Goal: Task Accomplishment & Management: Use online tool/utility

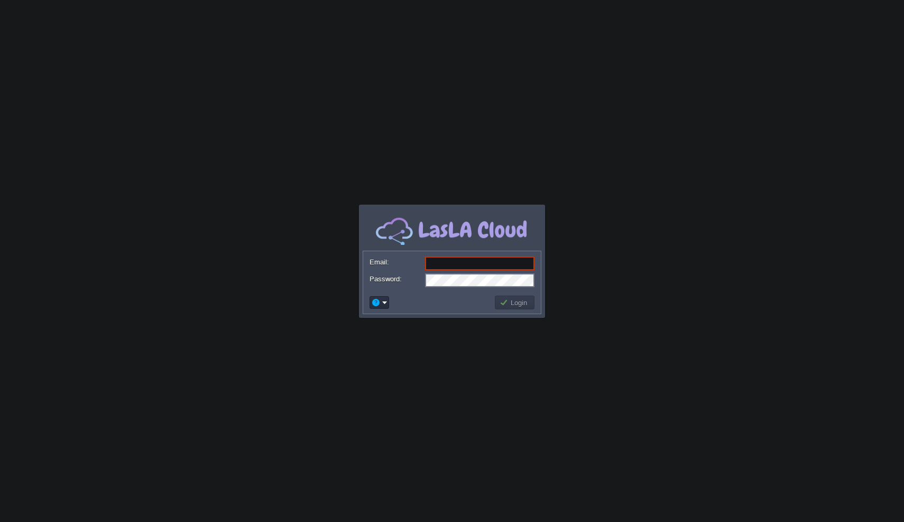
type input "[EMAIL_ADDRESS][DOMAIN_NAME]"
click at [521, 301] on button "Login" at bounding box center [515, 303] width 31 height 10
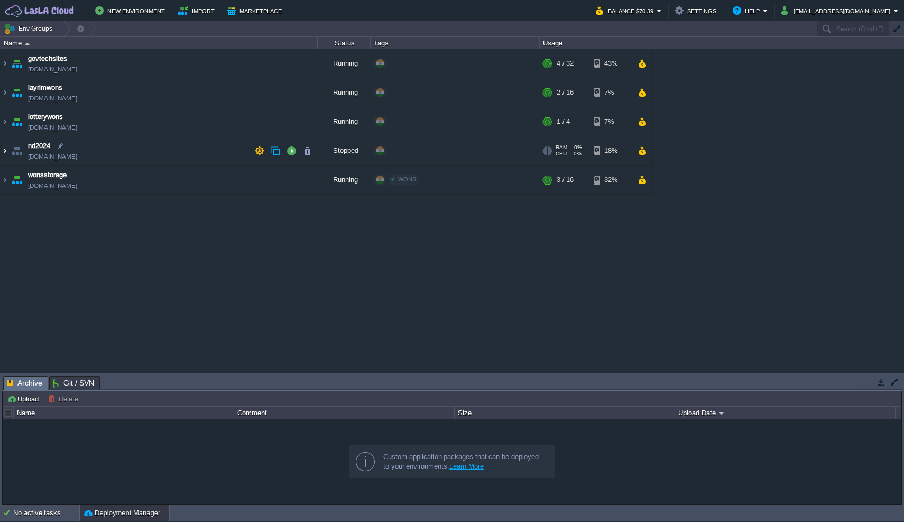
click at [7, 149] on img at bounding box center [5, 150] width 8 height 29
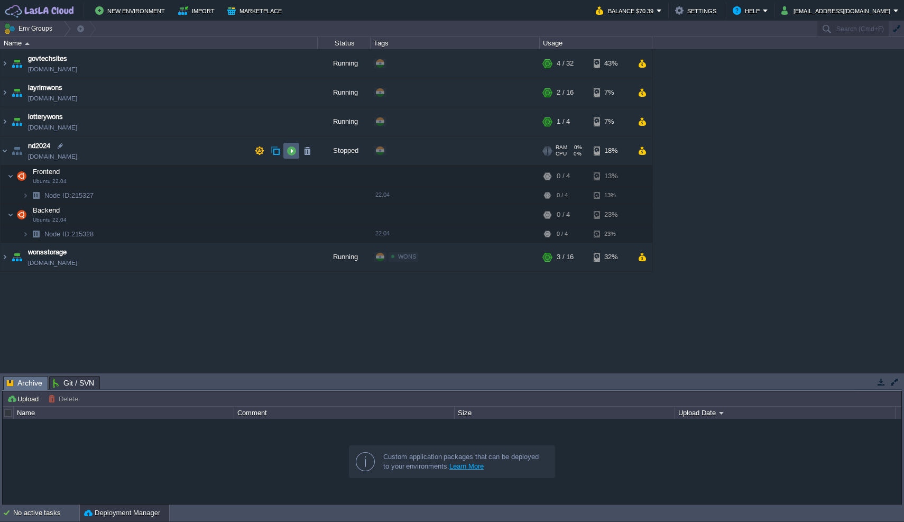
click at [292, 149] on button "button" at bounding box center [292, 151] width 10 height 10
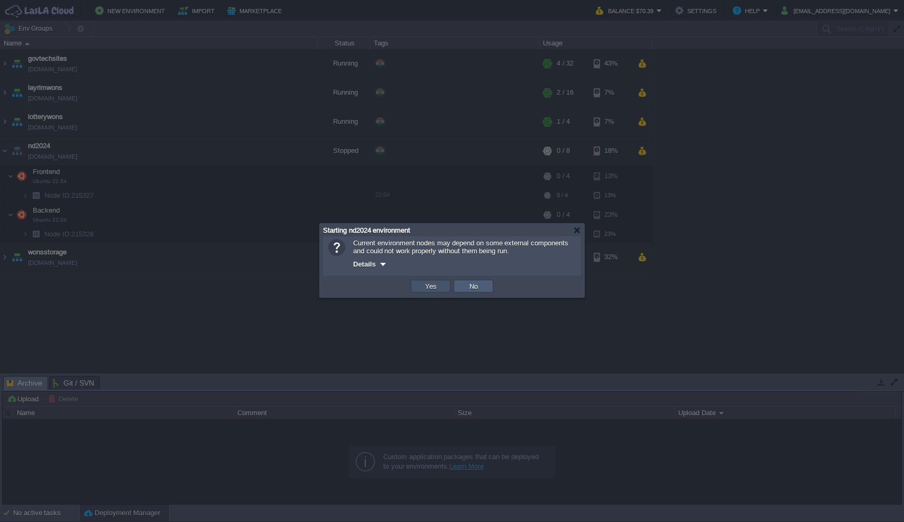
drag, startPoint x: 438, startPoint y: 289, endPoint x: 478, endPoint y: 287, distance: 39.7
click at [478, 287] on tr "OK Yes No Cancel" at bounding box center [452, 286] width 86 height 16
click at [577, 230] on div at bounding box center [577, 230] width 8 height 8
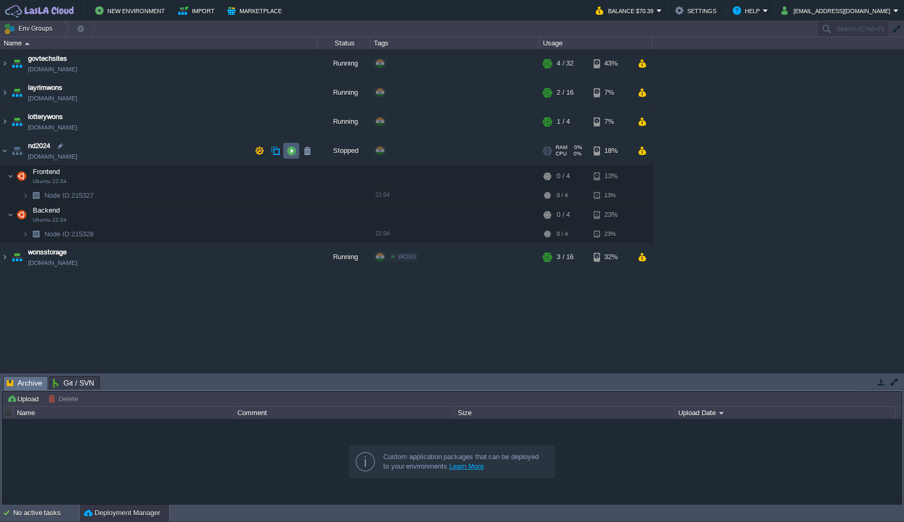
click at [294, 150] on button "button" at bounding box center [292, 151] width 10 height 10
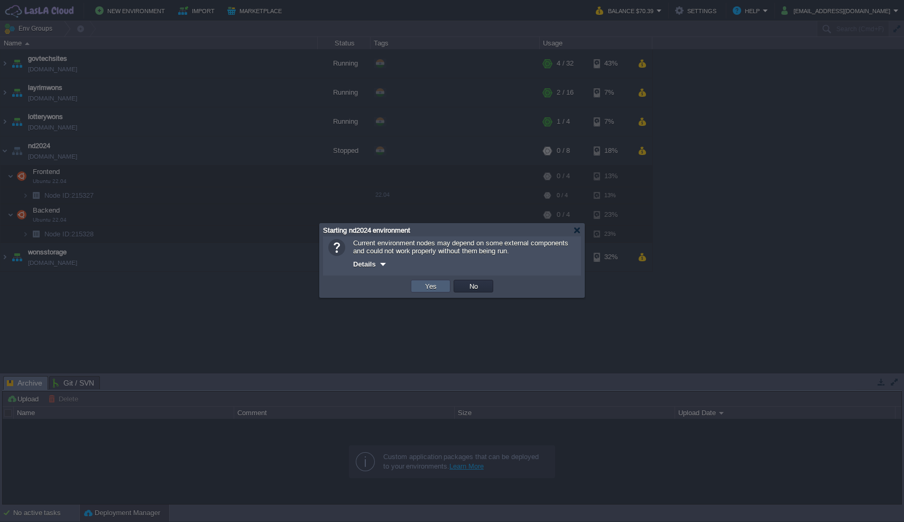
click at [436, 284] on button "Yes" at bounding box center [431, 286] width 18 height 10
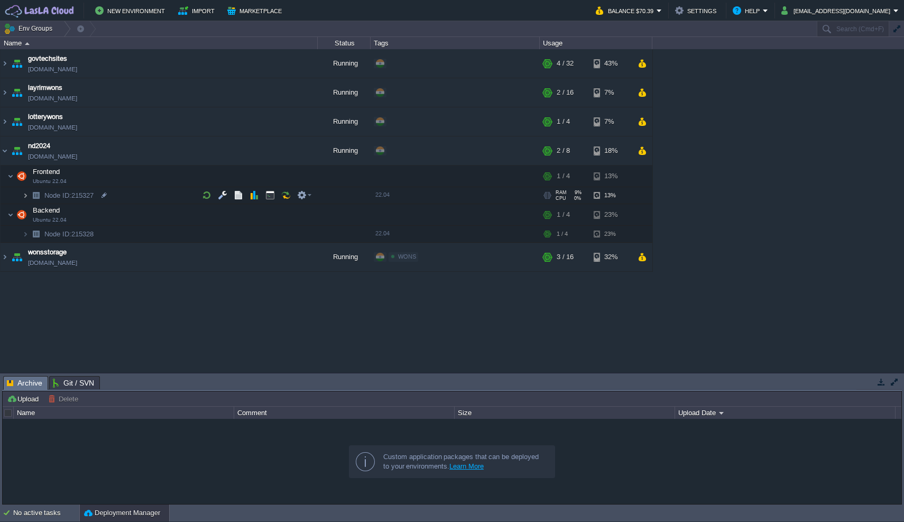
click at [27, 197] on img at bounding box center [25, 195] width 6 height 16
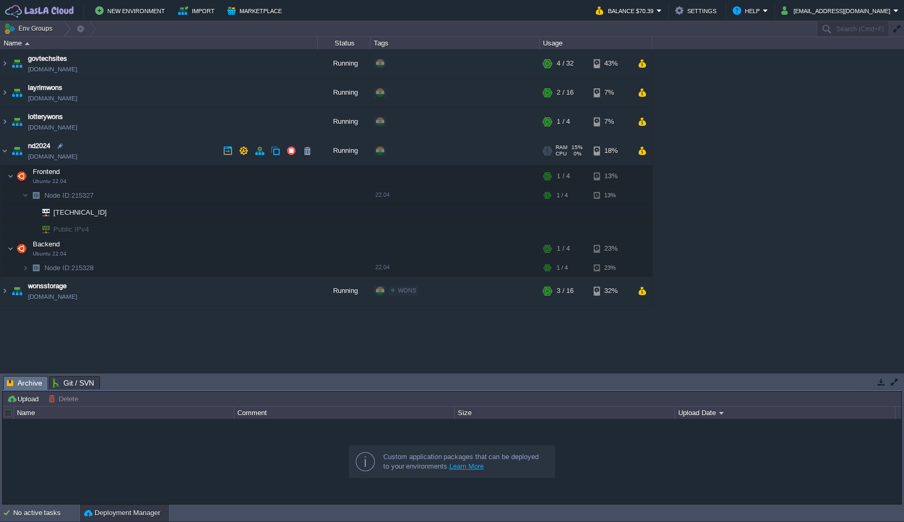
click at [77, 157] on link "[DOMAIN_NAME]" at bounding box center [52, 156] width 49 height 11
click at [302, 173] on button "button" at bounding box center [302, 176] width 10 height 10
click at [142, 180] on td "Frontend Ubuntu 22.04" at bounding box center [159, 176] width 317 height 22
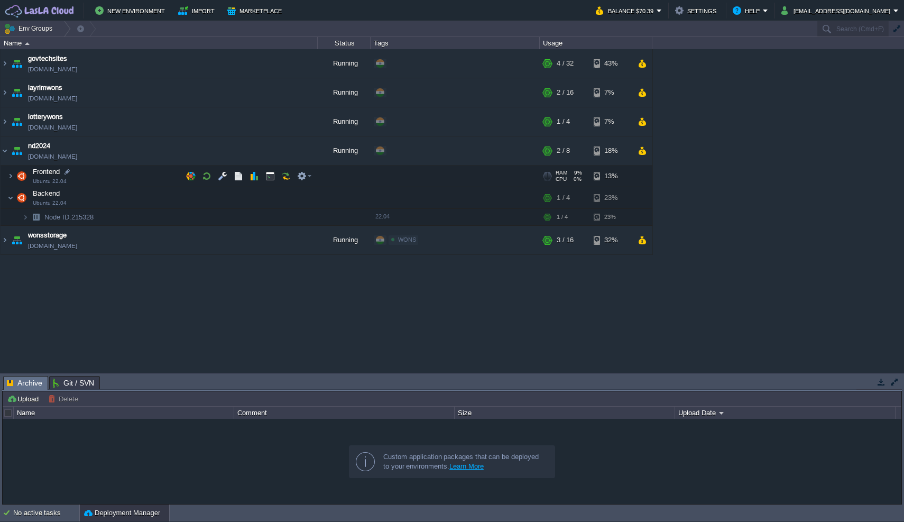
click at [131, 174] on td "Frontend Ubuntu 22.04" at bounding box center [159, 176] width 317 height 22
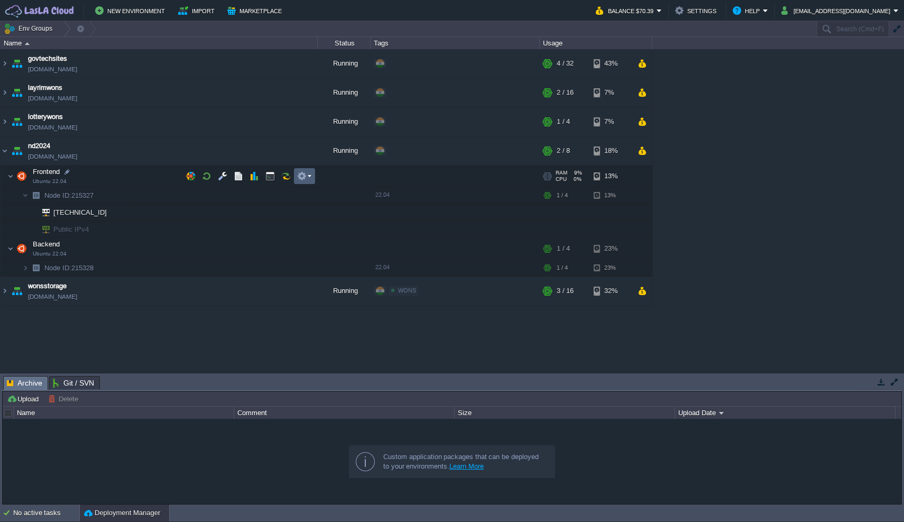
click at [309, 176] on em at bounding box center [304, 176] width 14 height 10
click at [256, 200] on div "govtechsites [DOMAIN_NAME] Running + Add to Env Group RAM 11% CPU 1% 4 / 32 43%…" at bounding box center [452, 210] width 904 height 323
click at [27, 267] on img at bounding box center [25, 268] width 6 height 16
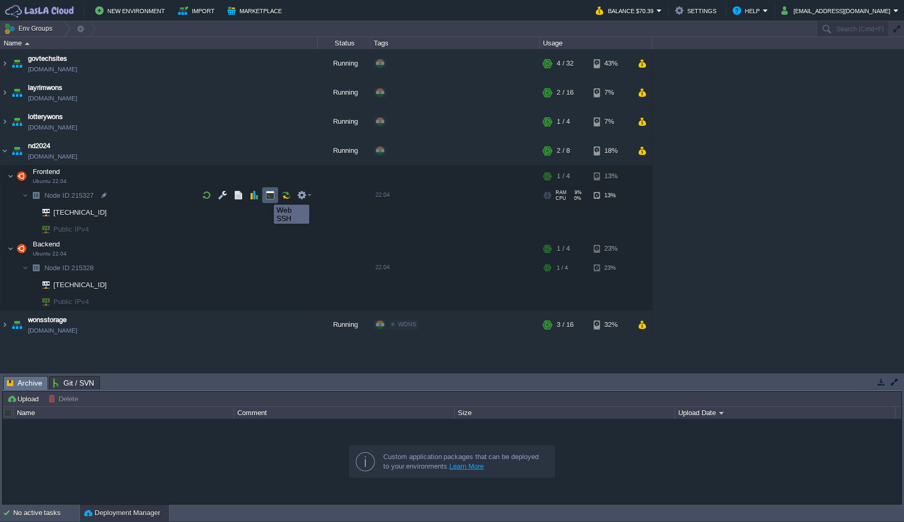
click at [268, 196] on button "button" at bounding box center [270, 195] width 10 height 10
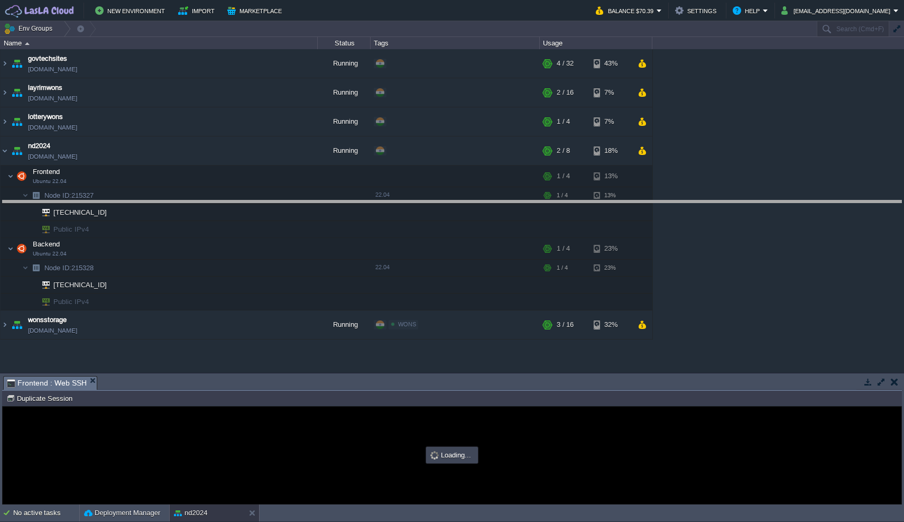
drag, startPoint x: 387, startPoint y: 389, endPoint x: 441, endPoint y: 213, distance: 184.8
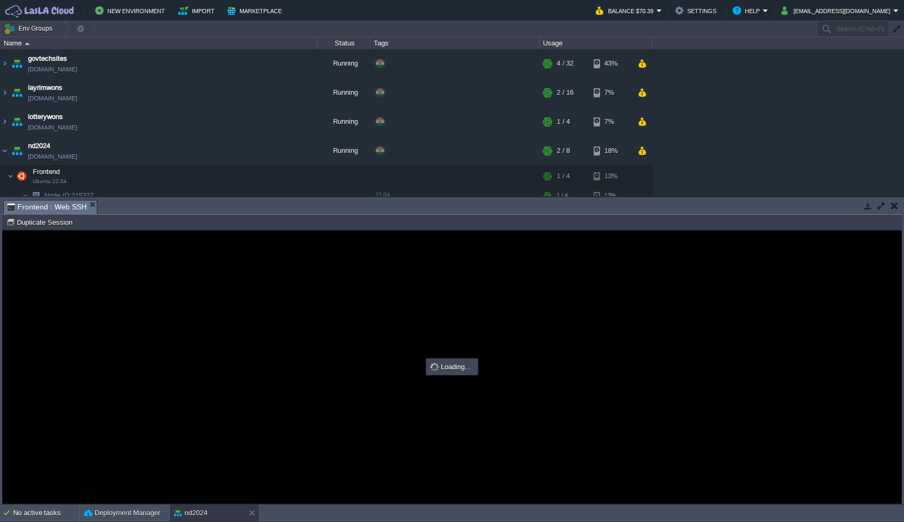
click at [266, 330] on div at bounding box center [452, 366] width 899 height 273
type input "#000000"
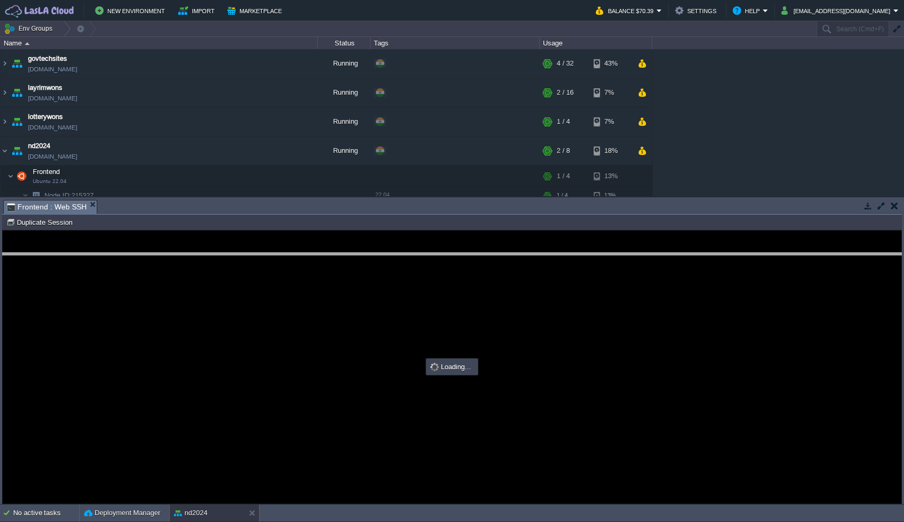
drag, startPoint x: 372, startPoint y: 214, endPoint x: 371, endPoint y: 270, distance: 56.0
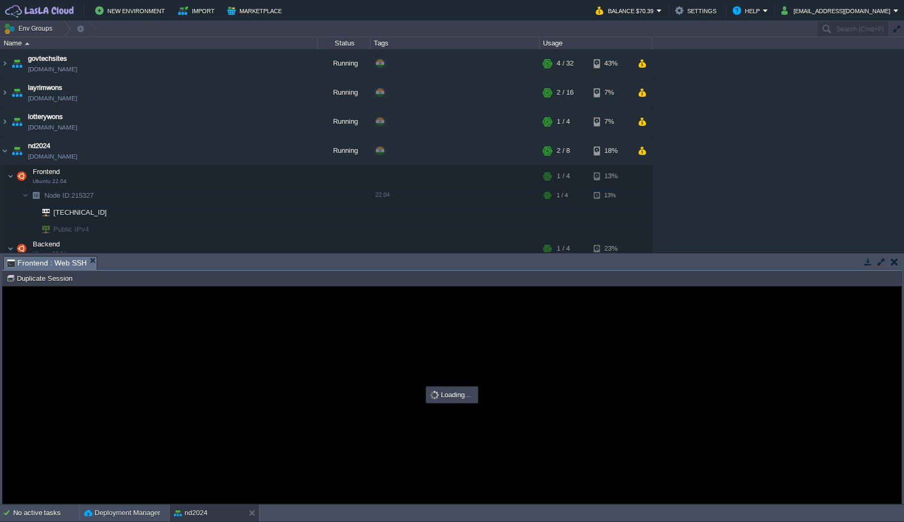
click at [279, 383] on div at bounding box center [452, 395] width 899 height 217
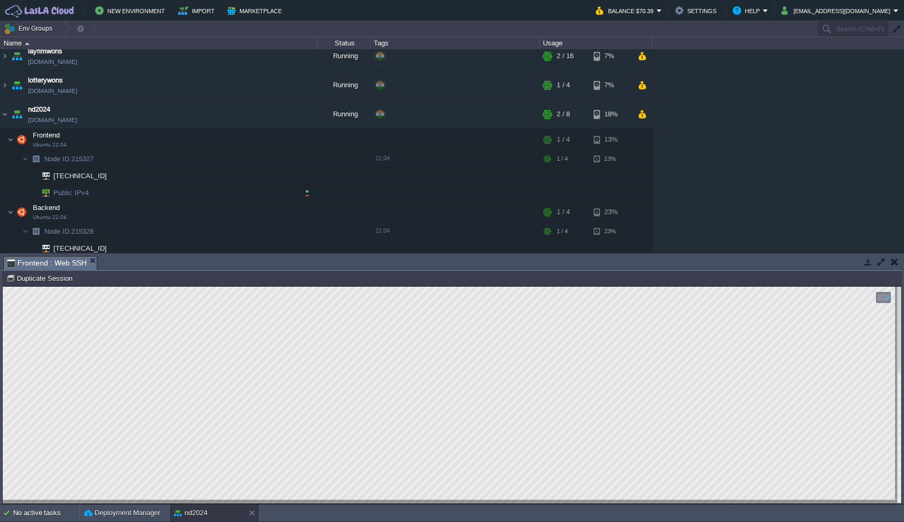
scroll to position [36, 0]
click at [257, 115] on button "button" at bounding box center [260, 114] width 10 height 10
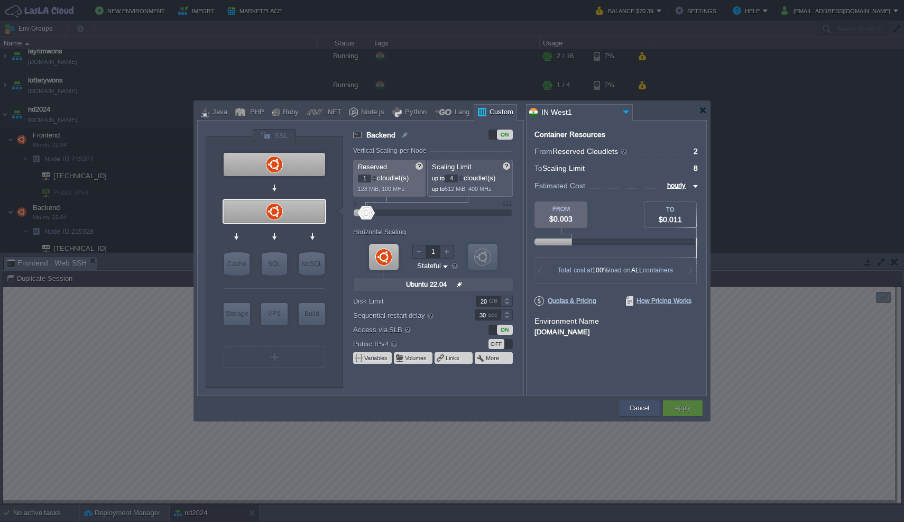
click at [629, 410] on div "Cancel" at bounding box center [639, 408] width 25 height 16
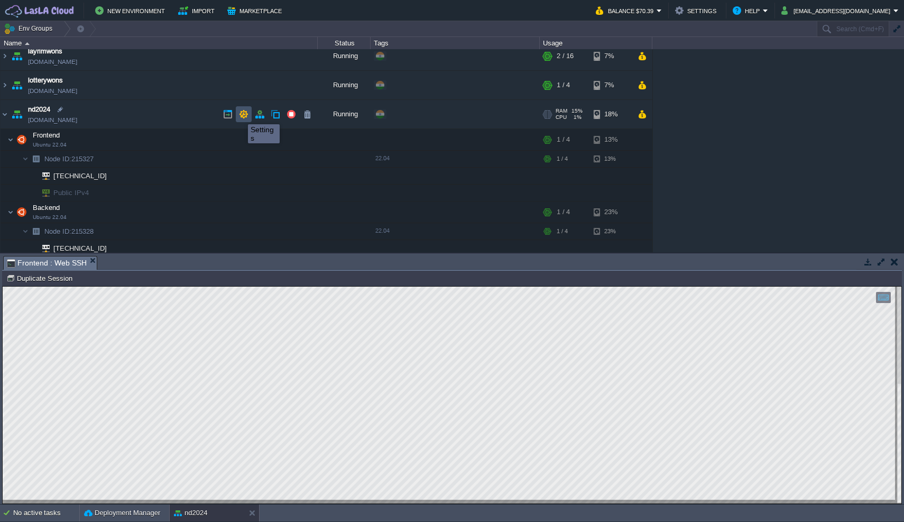
click at [240, 115] on button "button" at bounding box center [244, 114] width 10 height 10
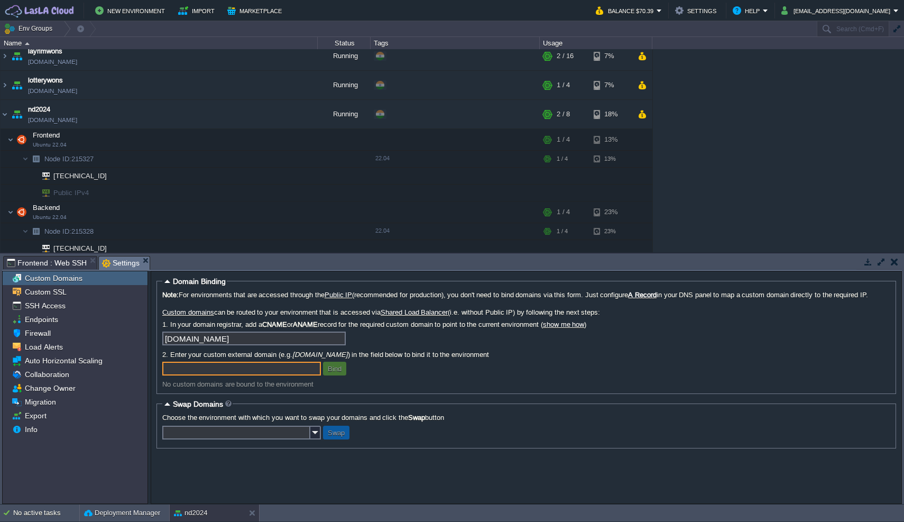
click at [894, 260] on button "button" at bounding box center [894, 262] width 7 height 10
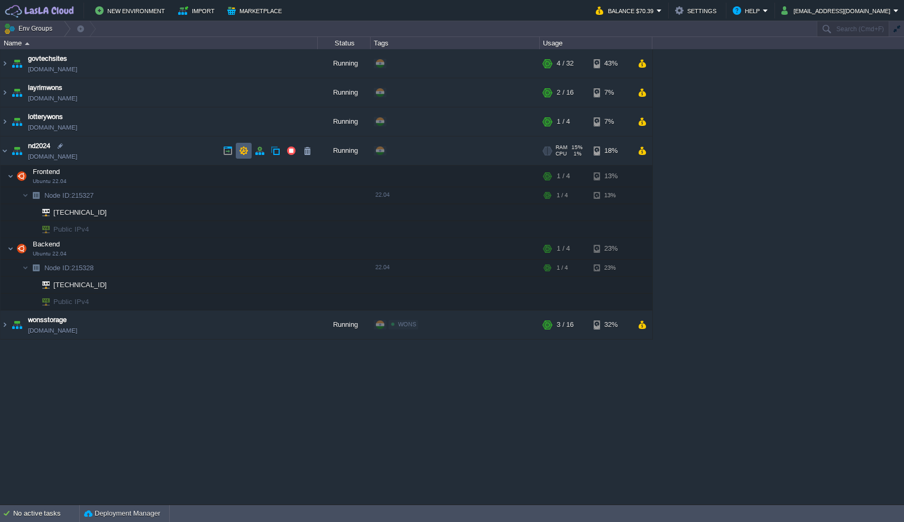
click at [243, 151] on button "button" at bounding box center [244, 151] width 10 height 10
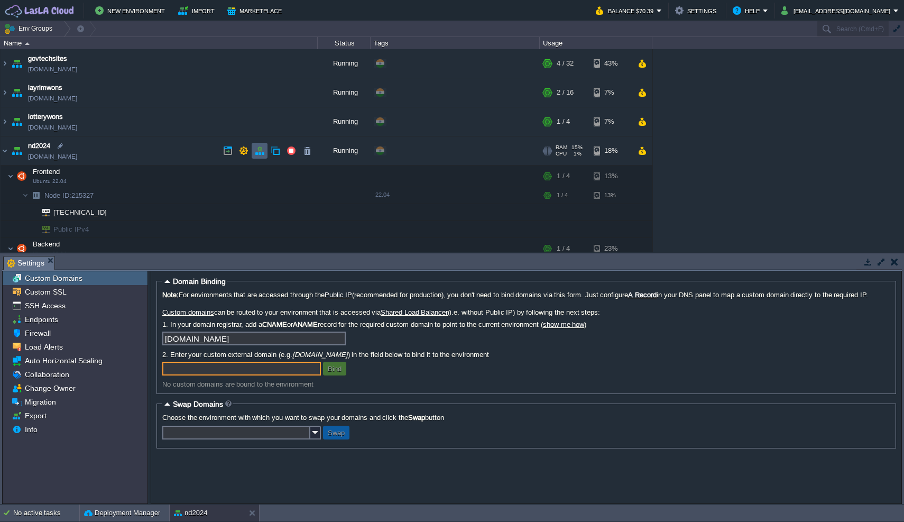
click at [261, 149] on button "button" at bounding box center [260, 151] width 10 height 10
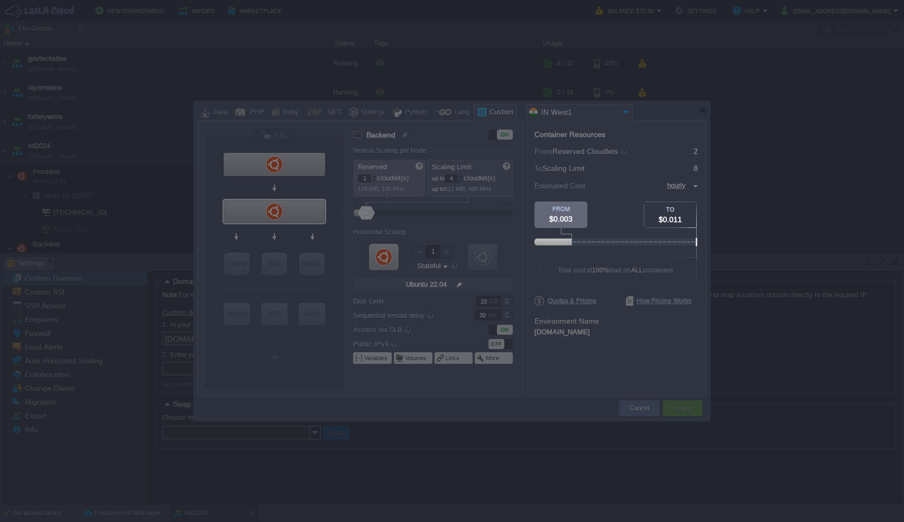
click at [483, 409] on div at bounding box center [349, 383] width 698 height 275
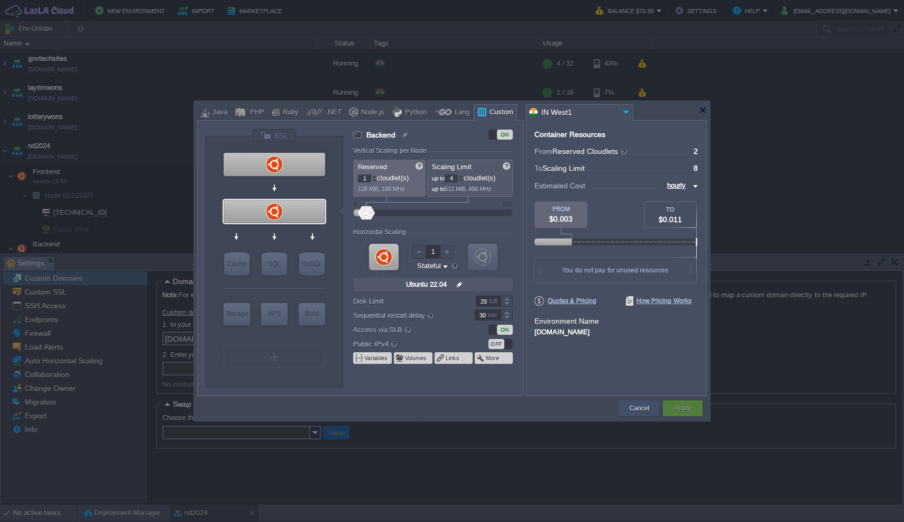
click at [634, 410] on button "Cancel" at bounding box center [640, 408] width 20 height 11
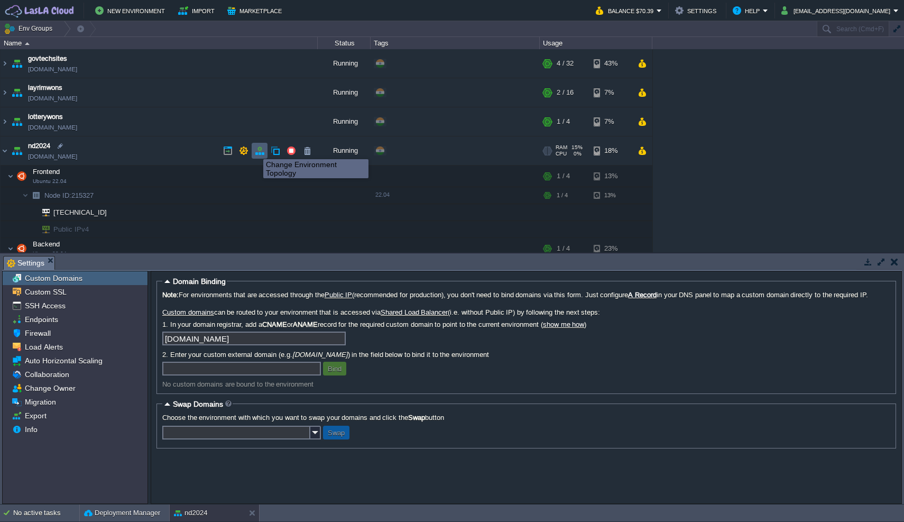
click at [257, 149] on button "button" at bounding box center [260, 151] width 10 height 10
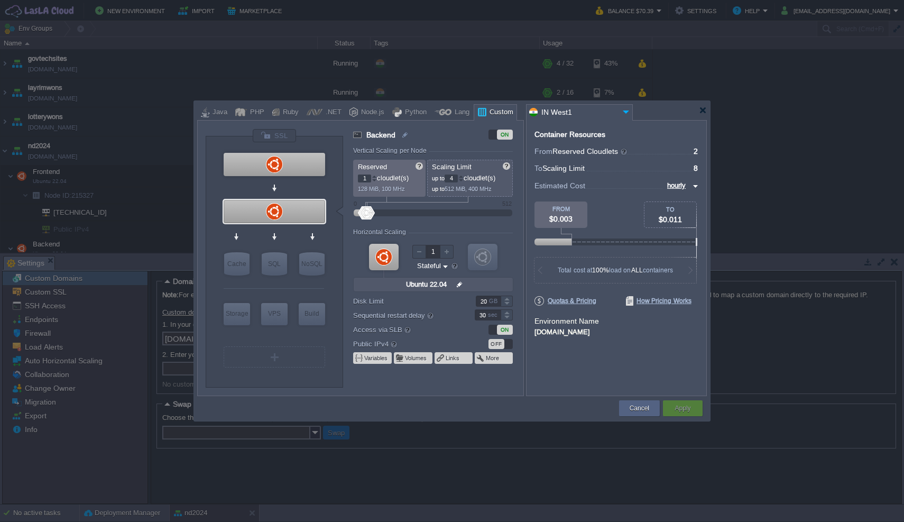
click at [285, 156] on div at bounding box center [274, 164] width 101 height 23
type input "Frontend"
type input "null"
click at [273, 134] on div at bounding box center [274, 135] width 44 height 14
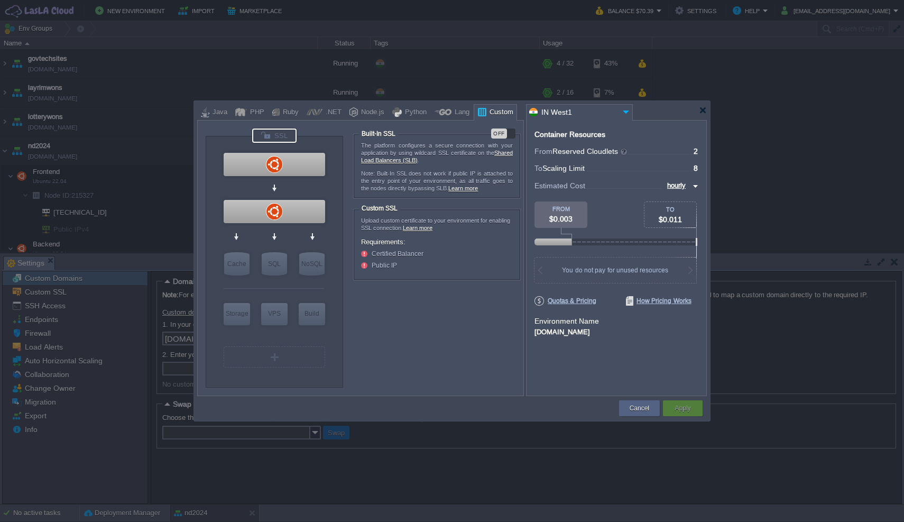
click at [507, 127] on div "VM VPS VM VPS VM Cache VM SQL VM NoSQL VM Storage VM VPS VM Build VM Ubuntu 22.…" at bounding box center [360, 258] width 327 height 276
click at [506, 131] on div "OFF" at bounding box center [499, 133] width 16 height 10
click at [686, 409] on button "Apply" at bounding box center [683, 408] width 16 height 11
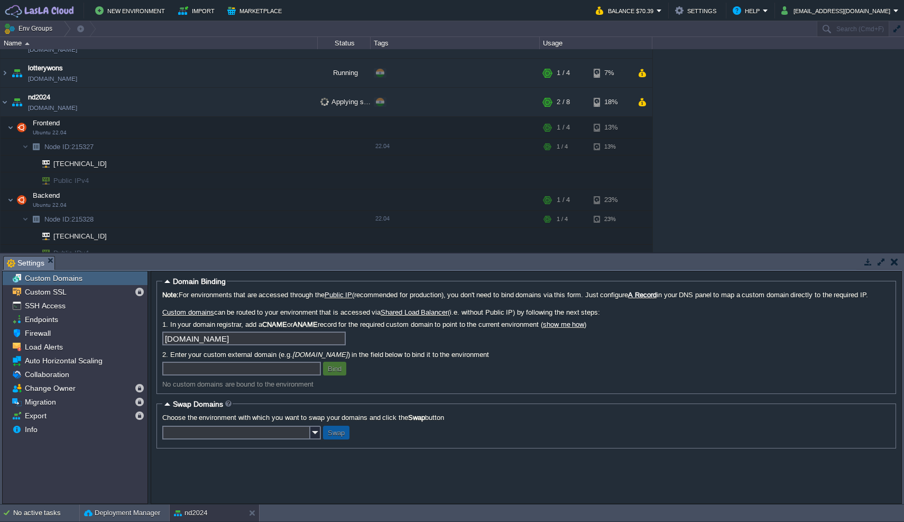
scroll to position [53, 0]
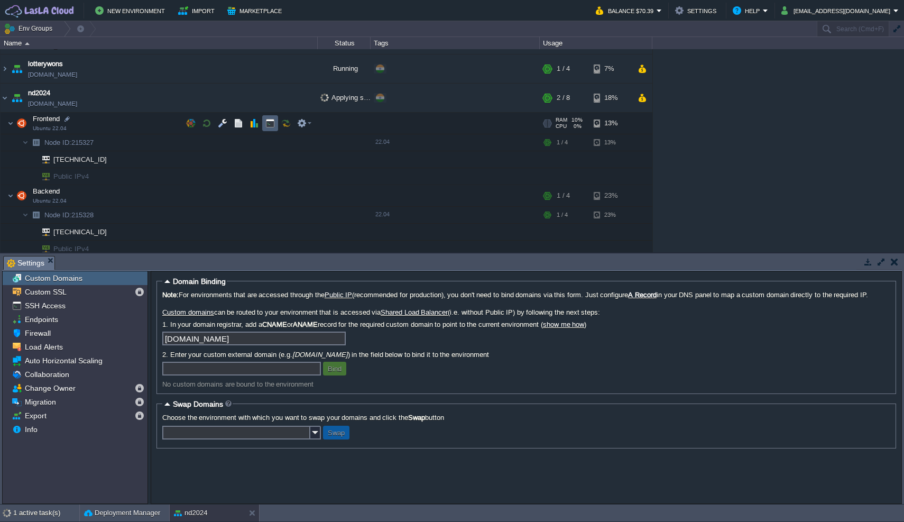
click at [271, 122] on button "button" at bounding box center [270, 123] width 10 height 10
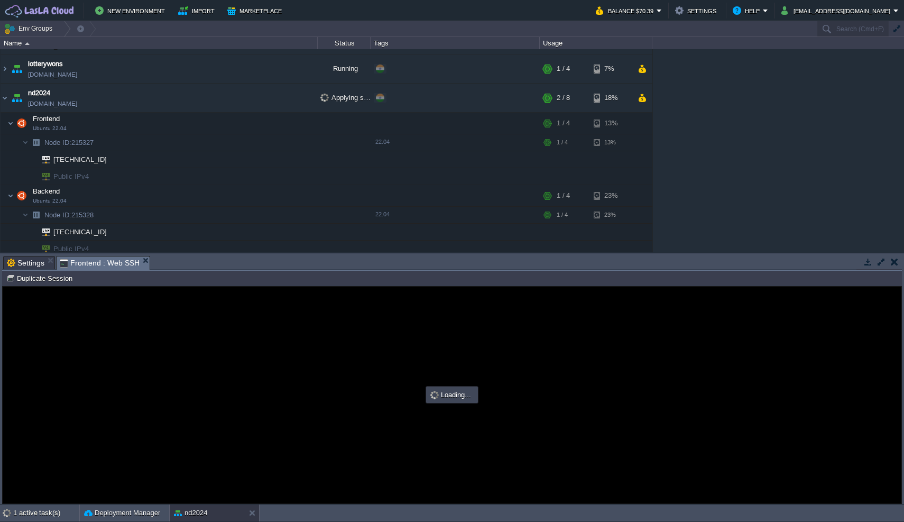
scroll to position [0, 0]
type input "#000000"
